Goal: Information Seeking & Learning: Learn about a topic

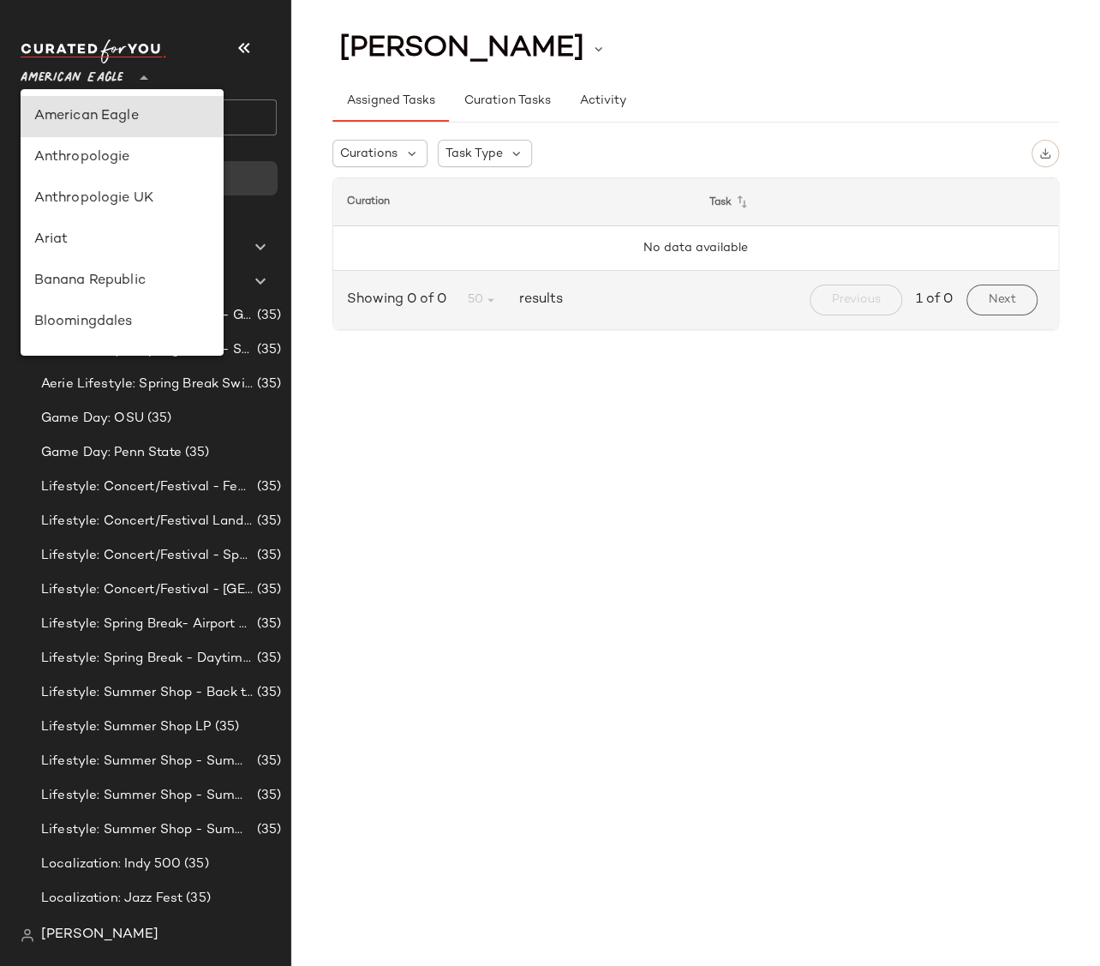
click at [85, 82] on span "American Eagle" at bounding box center [72, 73] width 103 height 31
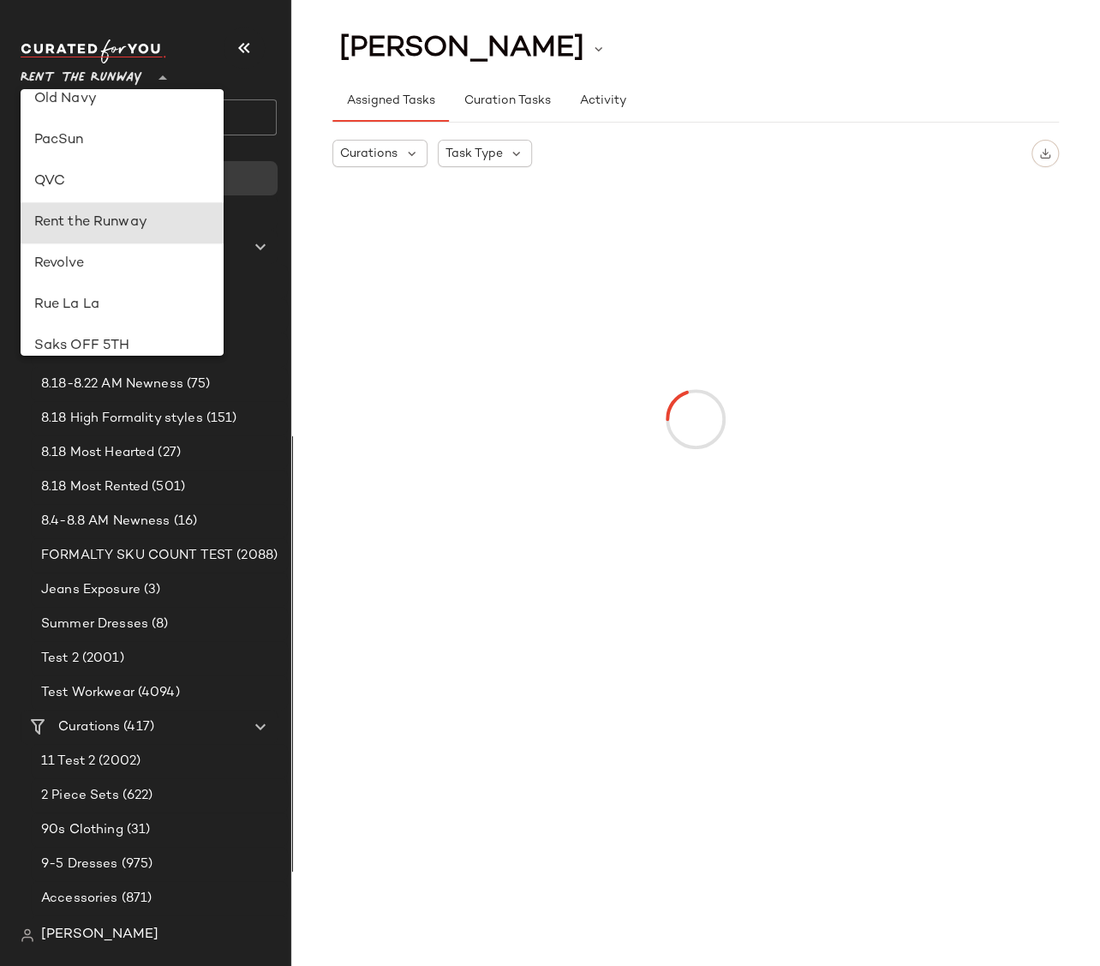
type input "**"
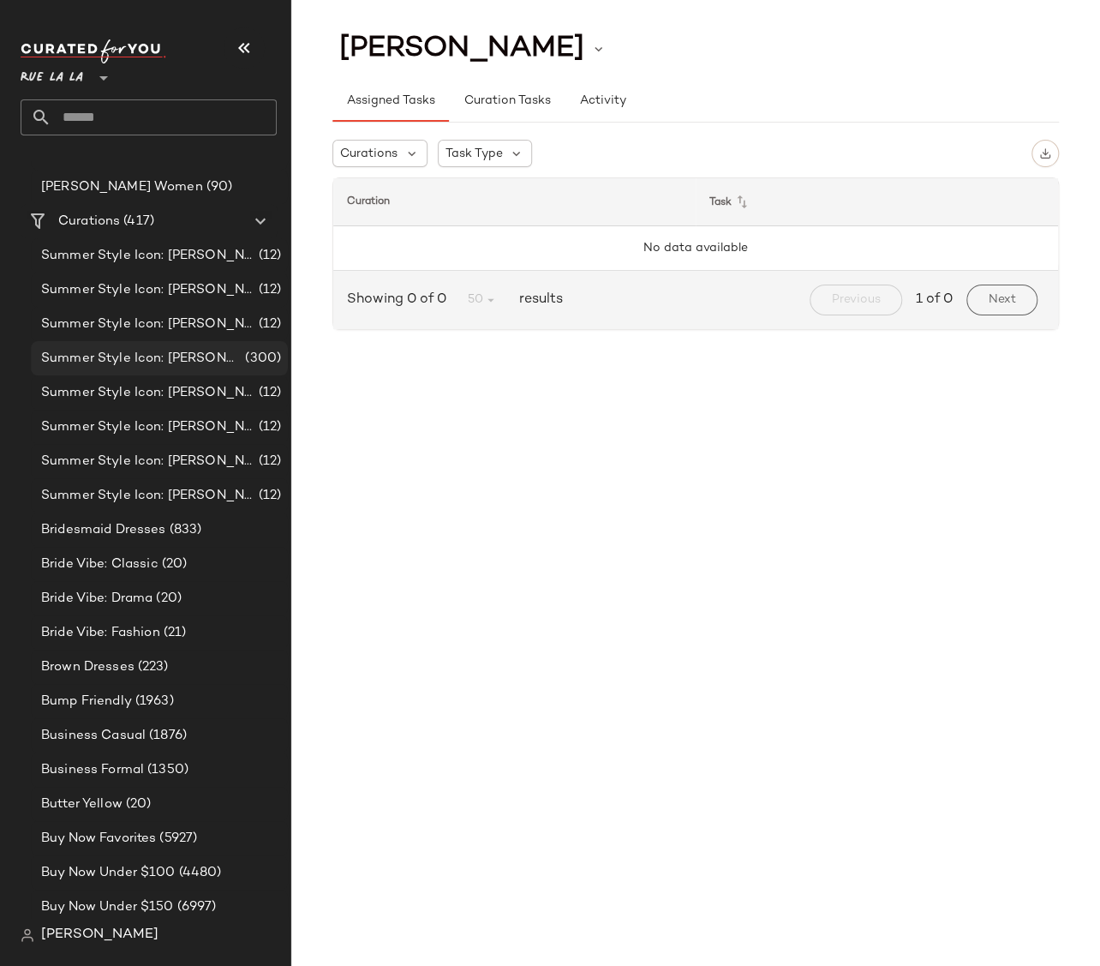
scroll to position [284, 0]
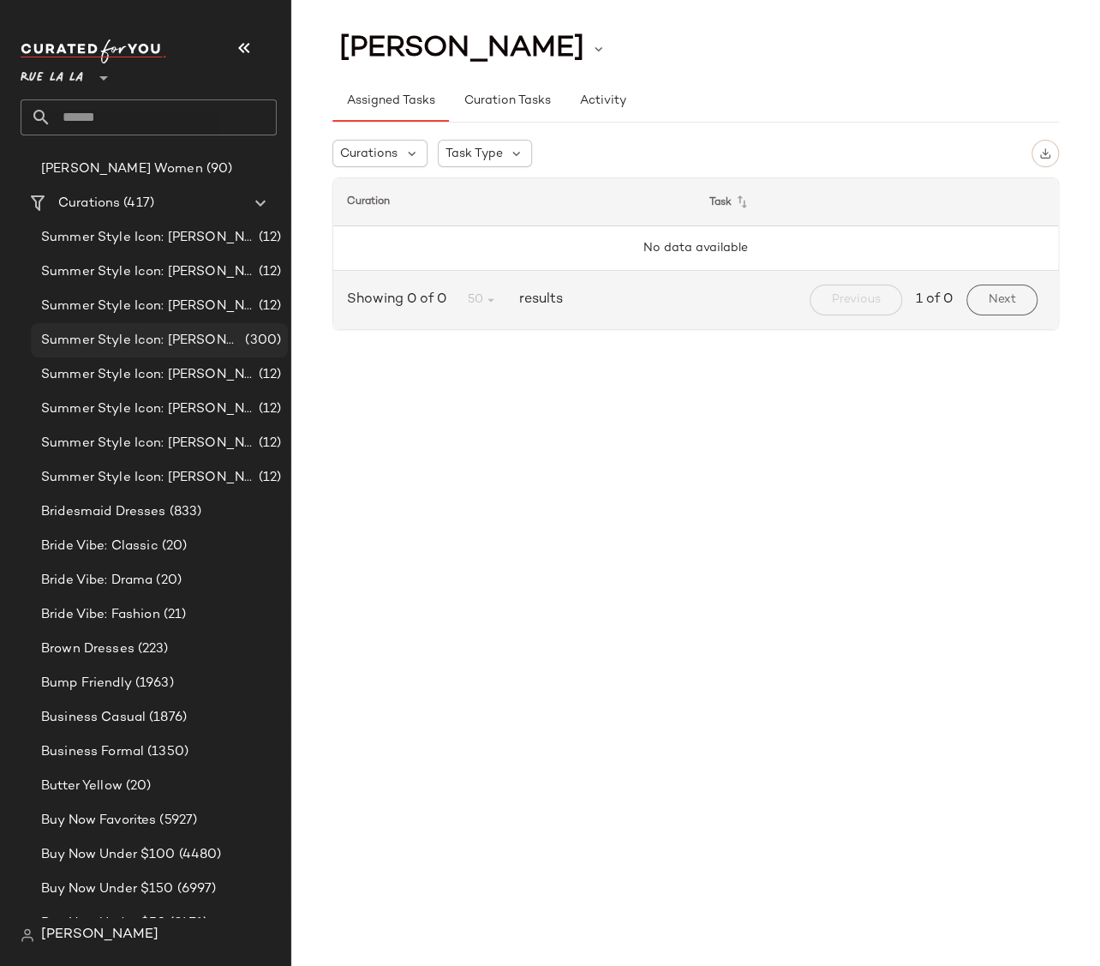
click at [194, 346] on span "Summer Style Icon: [PERSON_NAME]" at bounding box center [141, 341] width 200 height 20
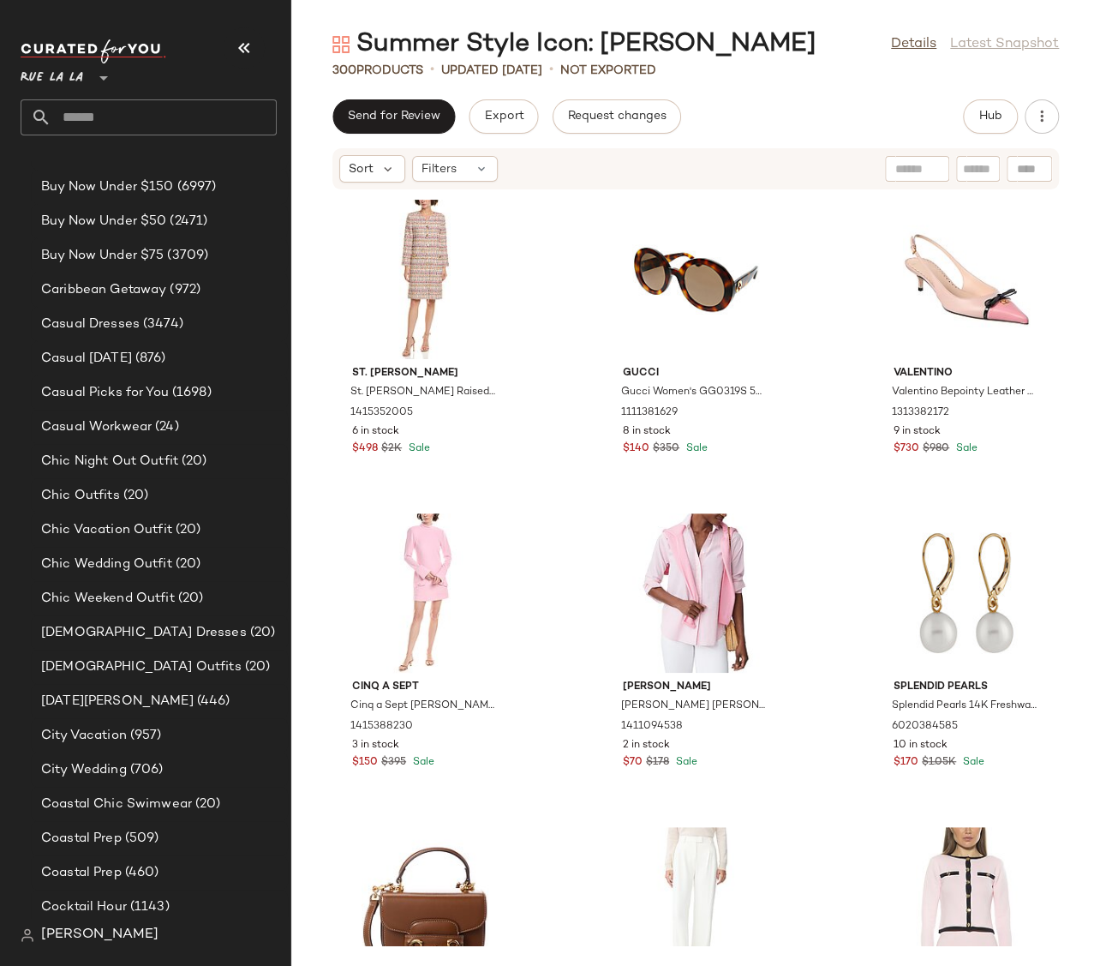
scroll to position [2702, 0]
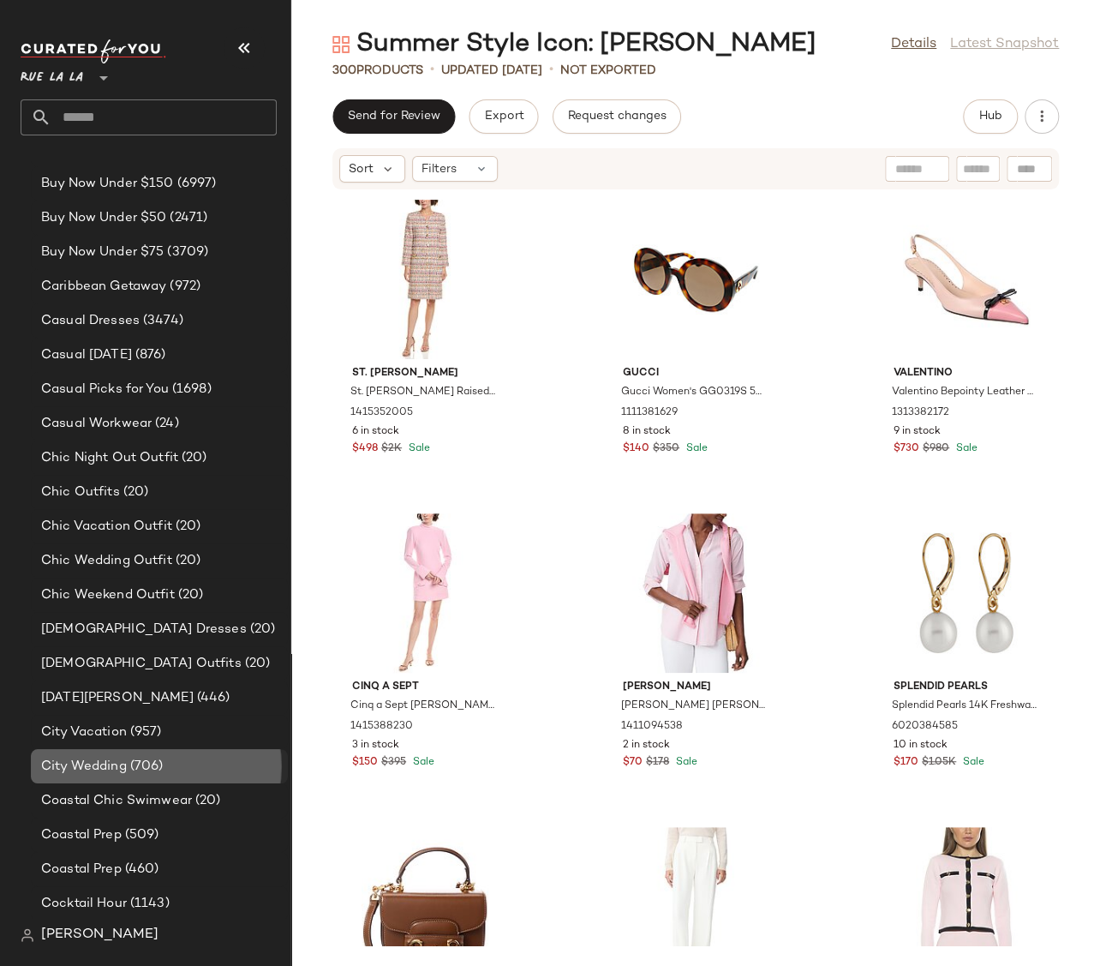
click at [132, 768] on span "(706)" at bounding box center [145, 766] width 37 height 20
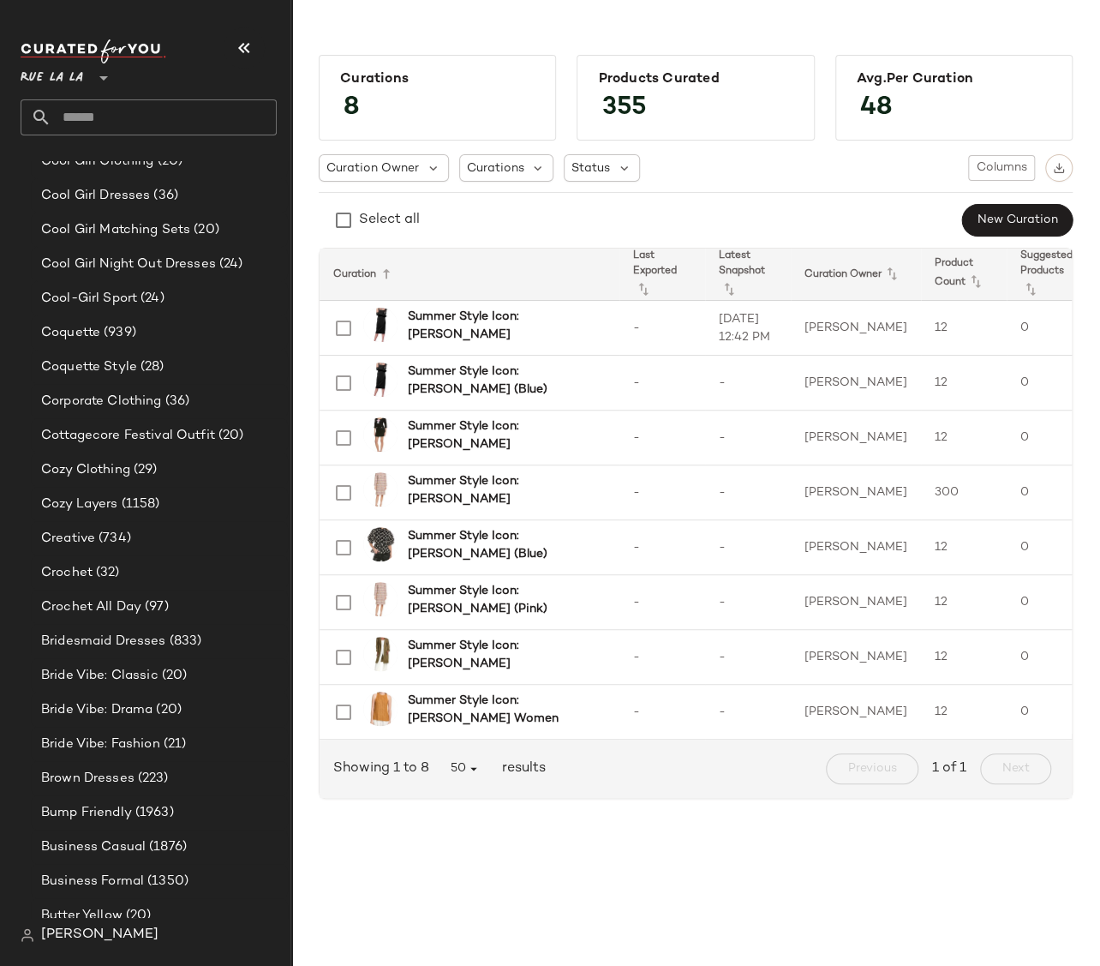
scroll to position [992, 0]
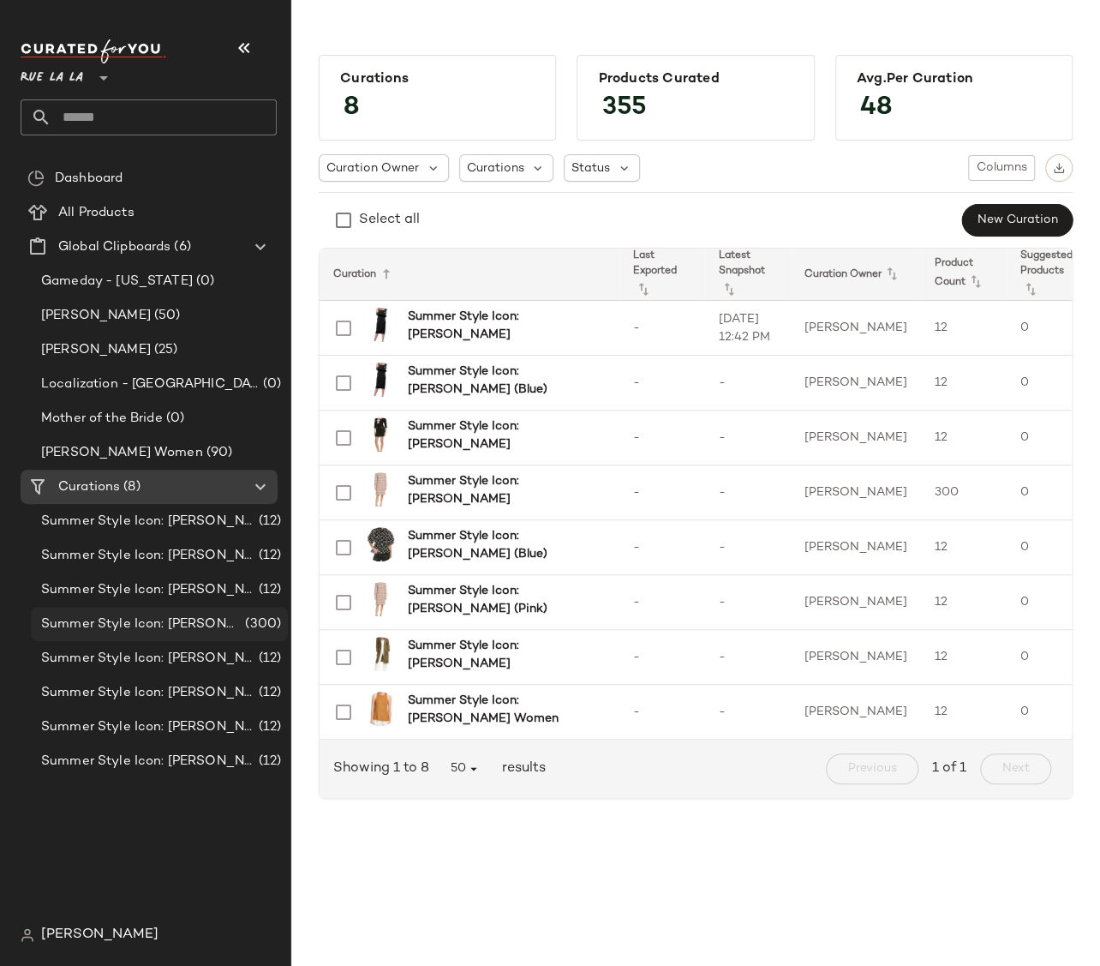
click at [165, 629] on span "Summer Style Icon: [PERSON_NAME]" at bounding box center [141, 624] width 200 height 20
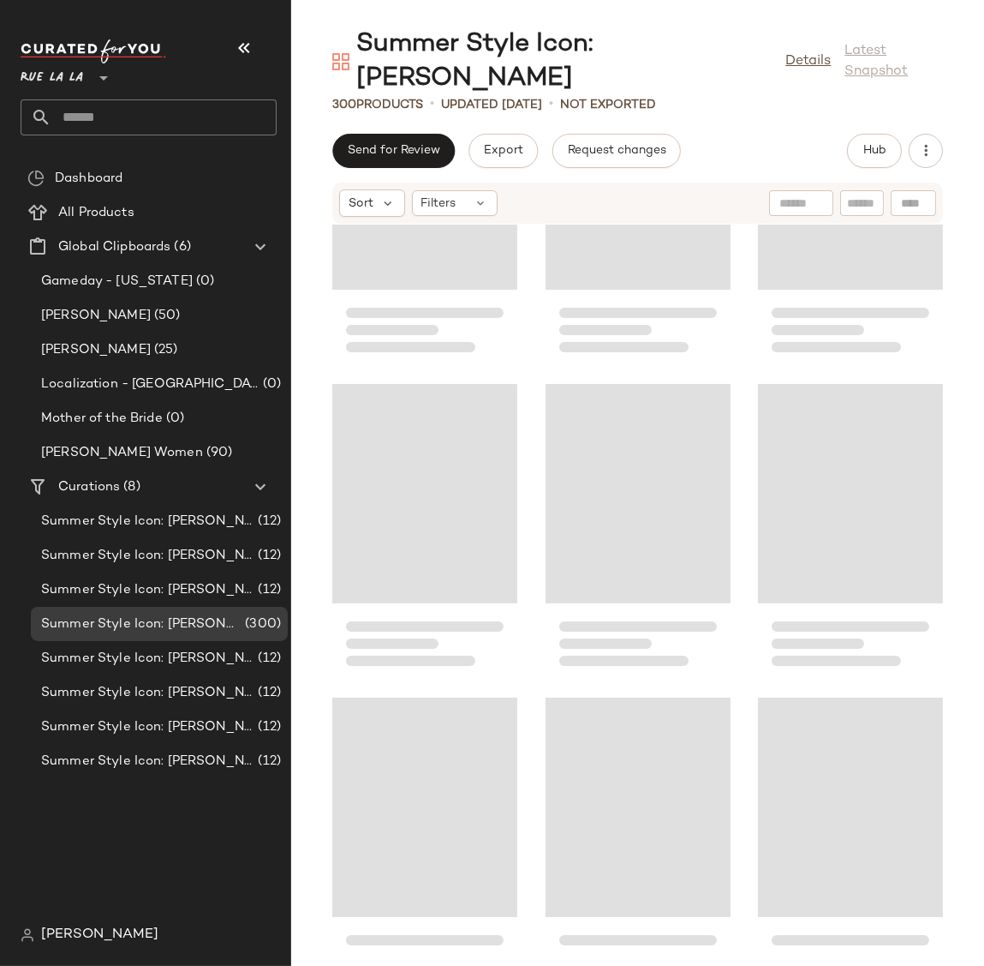
scroll to position [1253, 0]
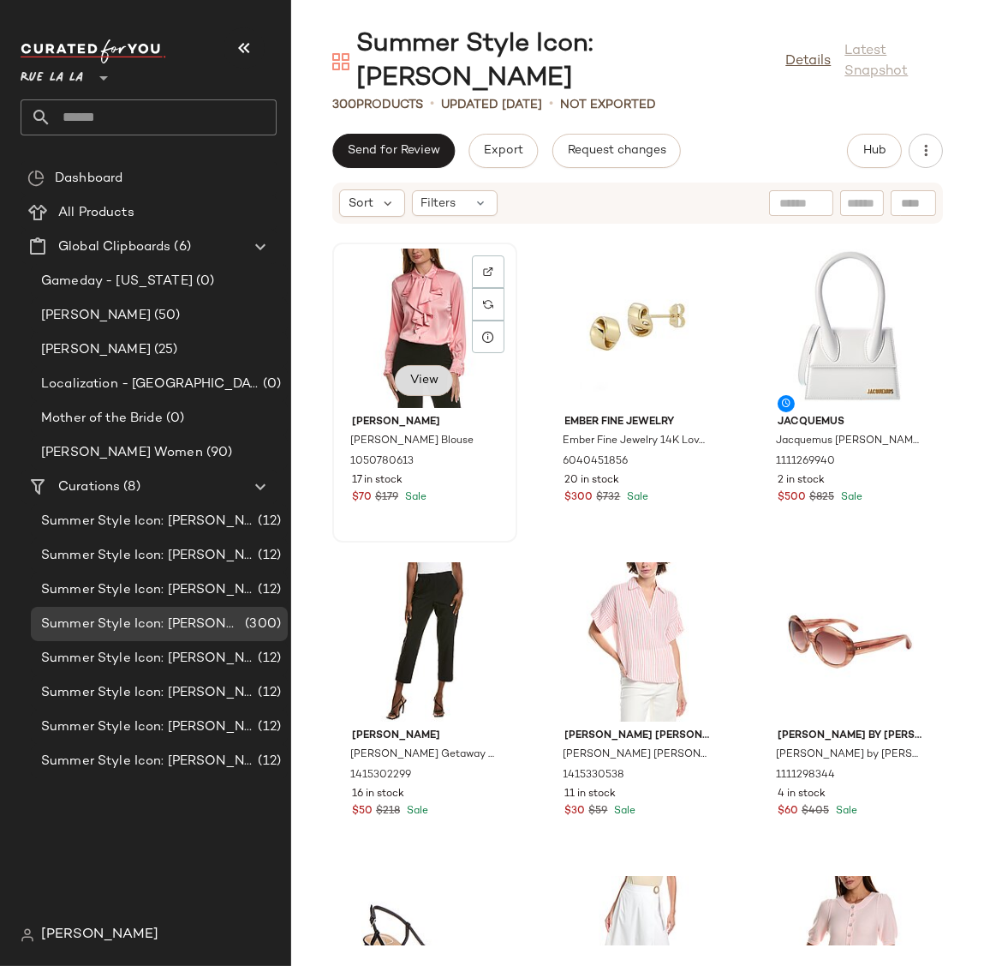
click at [423, 374] on span "View" at bounding box center [424, 381] width 29 height 14
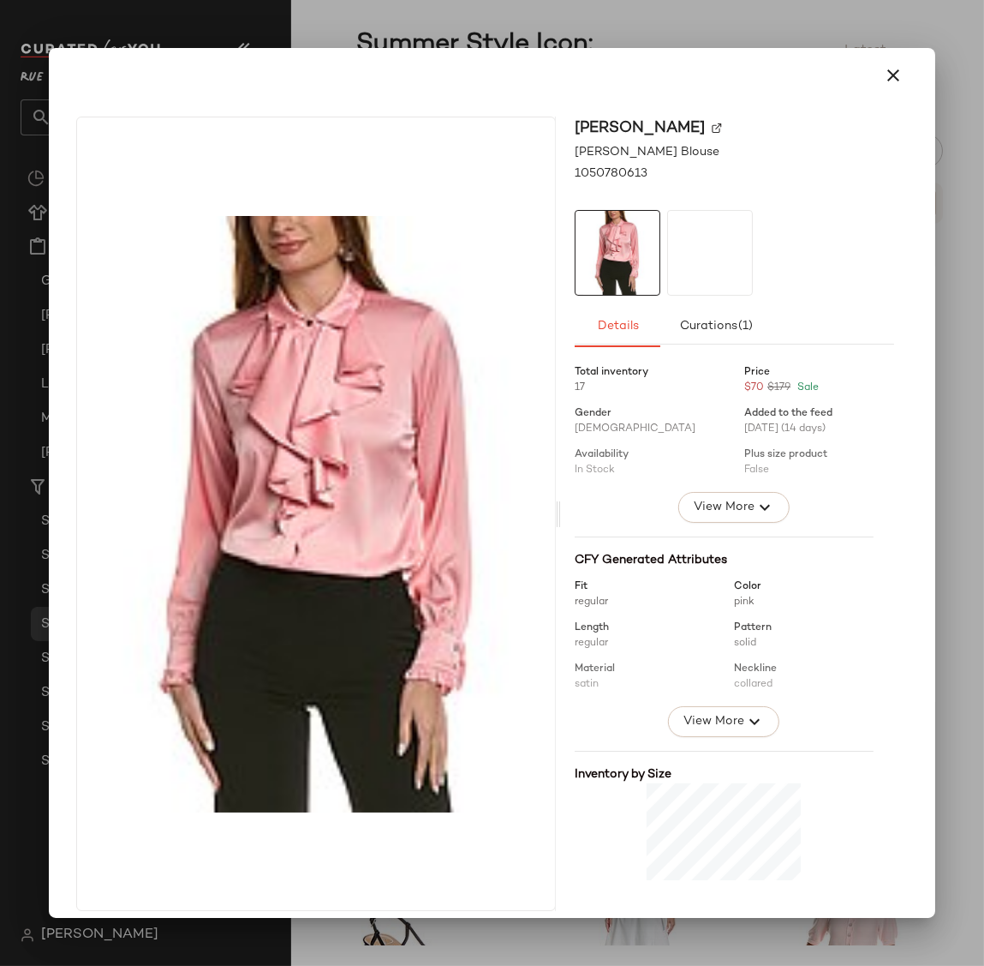
click at [51, 600] on div "[PERSON_NAME] [PERSON_NAME] Blouse 1050780613 Details Curations (1) Total inven…" at bounding box center [492, 482] width 886 height 869
click at [755, 497] on icon "button" at bounding box center [765, 507] width 21 height 21
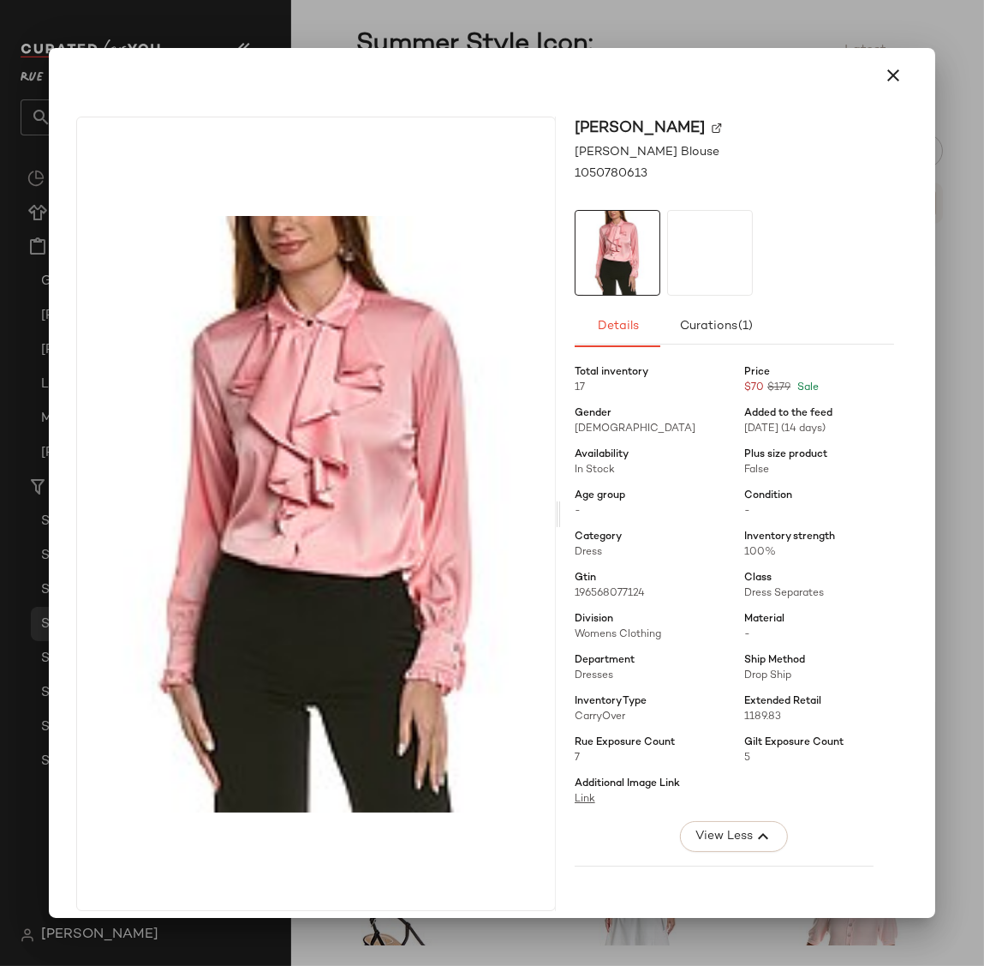
scroll to position [557, 0]
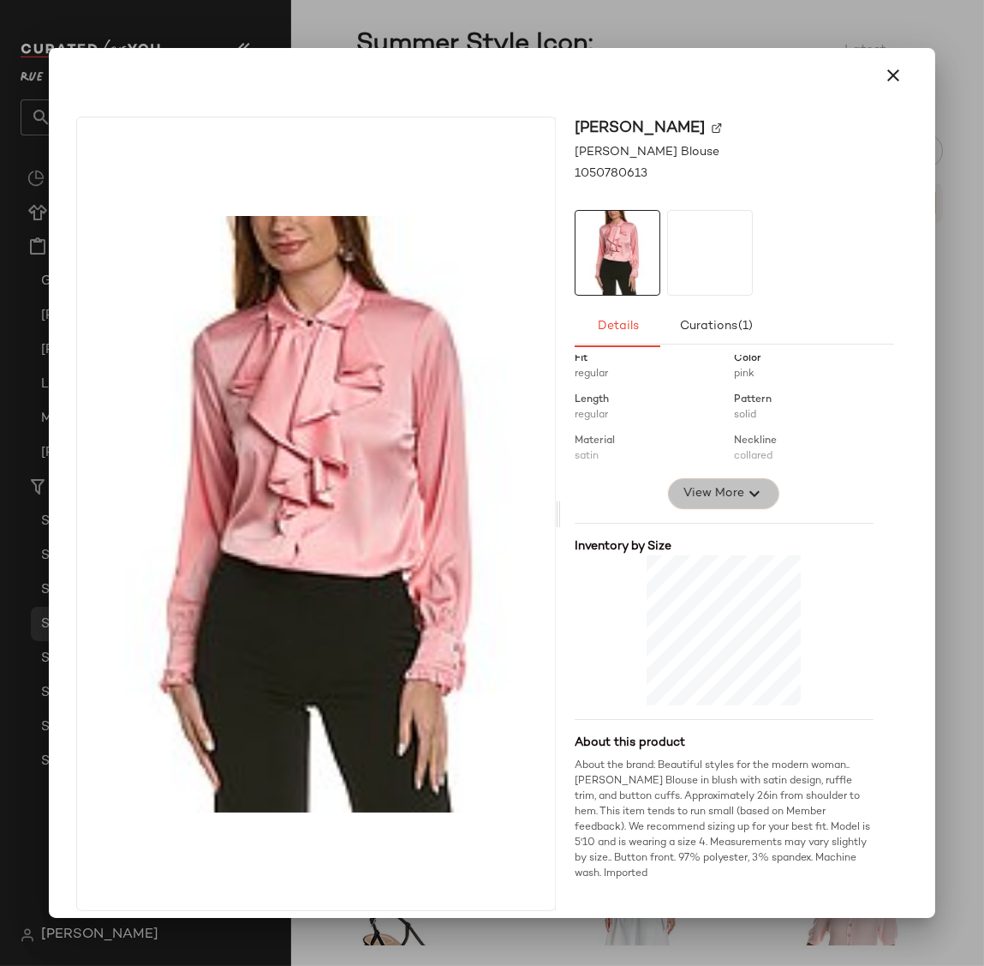
click at [744, 499] on icon "button" at bounding box center [754, 493] width 21 height 21
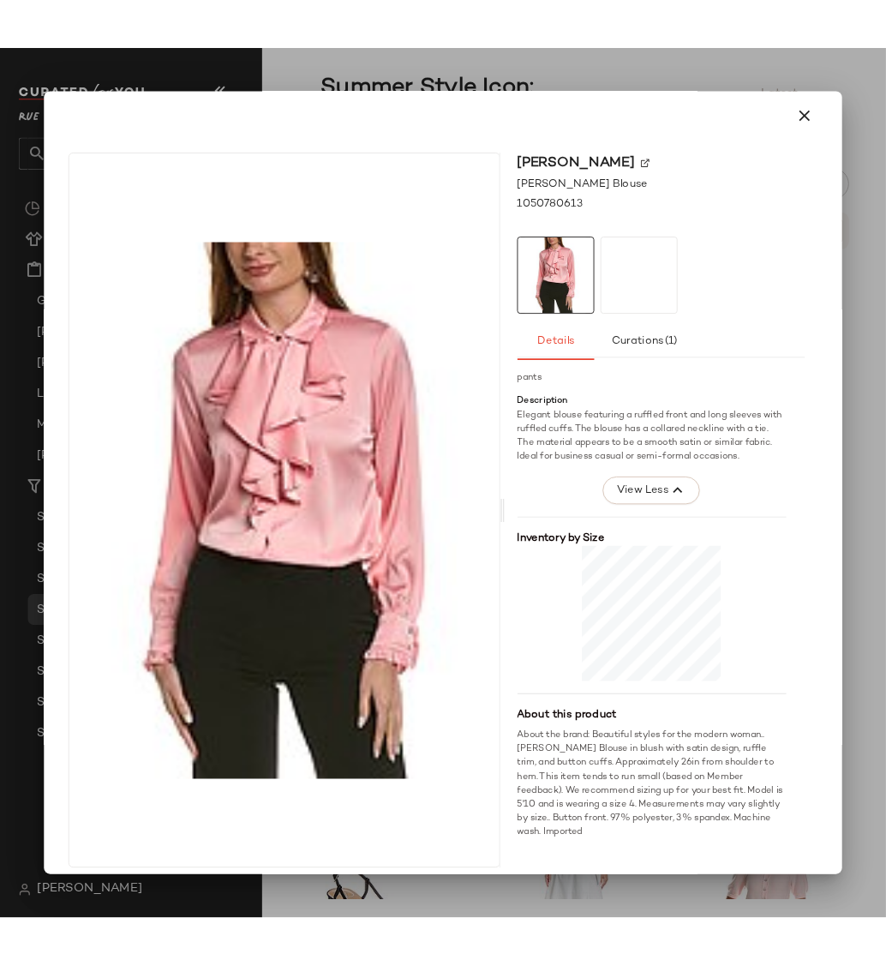
scroll to position [948, 0]
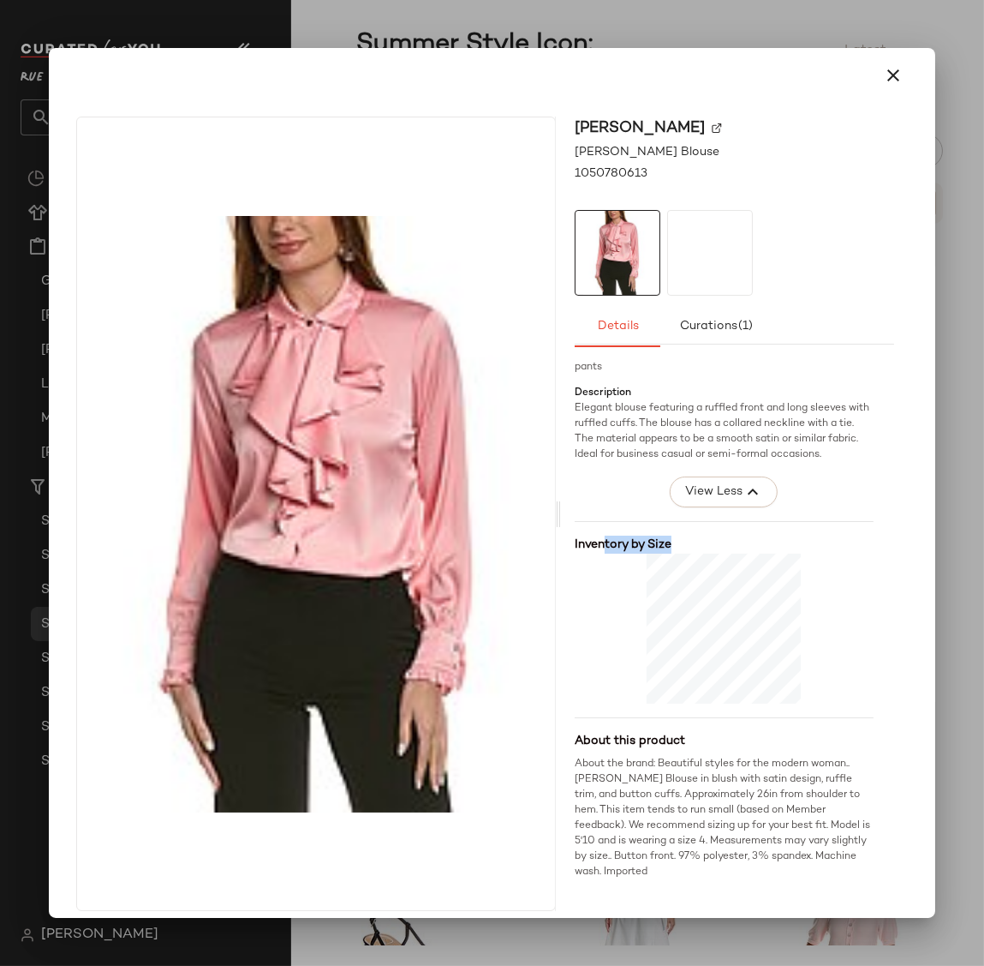
drag, startPoint x: 597, startPoint y: 548, endPoint x: 681, endPoint y: 548, distance: 84.0
click at [681, 548] on div "Inventory by Size" at bounding box center [724, 544] width 299 height 18
click at [803, 587] on div at bounding box center [724, 628] width 299 height 150
click at [712, 132] on img at bounding box center [717, 128] width 10 height 10
click at [884, 84] on icon "button" at bounding box center [894, 75] width 21 height 21
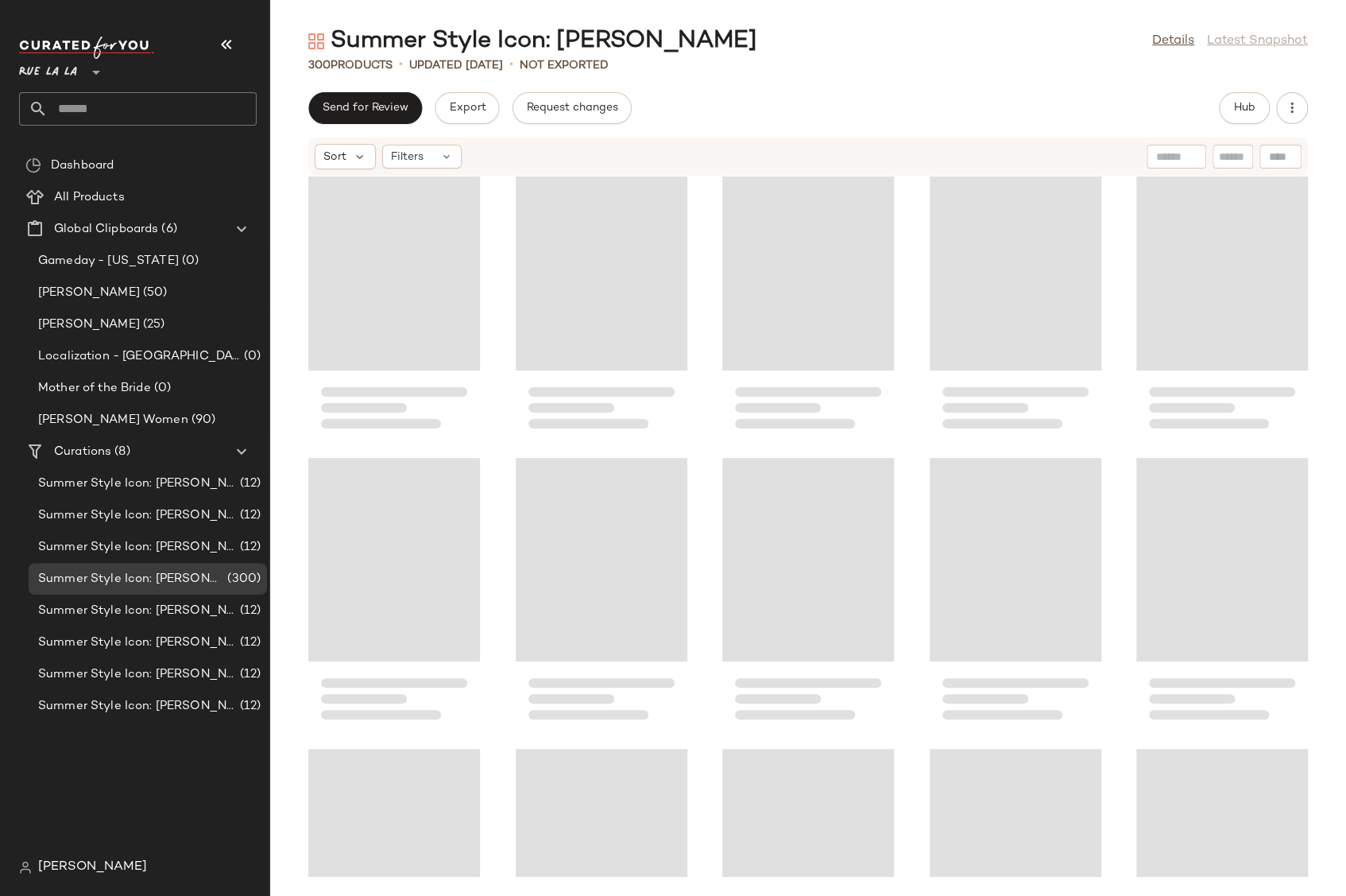
scroll to position [291, 0]
